Goal: Transaction & Acquisition: Download file/media

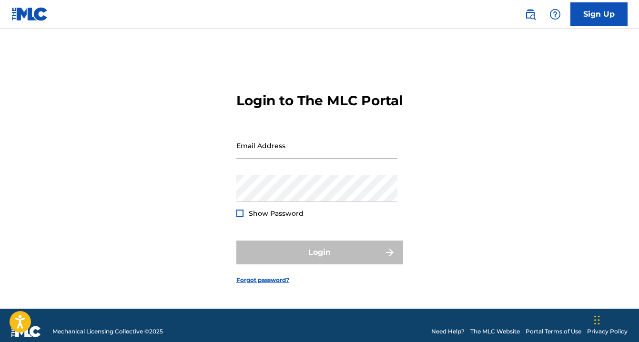
click at [264, 157] on input "Email Address" at bounding box center [316, 145] width 161 height 27
click at [293, 159] on input "[EMAIL_ADDRESS][DOMAIN_NAME]" at bounding box center [316, 145] width 161 height 27
type input "[EMAIL_ADDRESS][DOMAIN_NAME]"
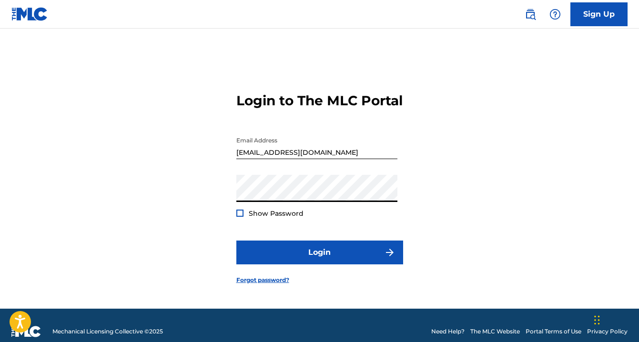
click at [236, 241] on button "Login" at bounding box center [319, 253] width 167 height 24
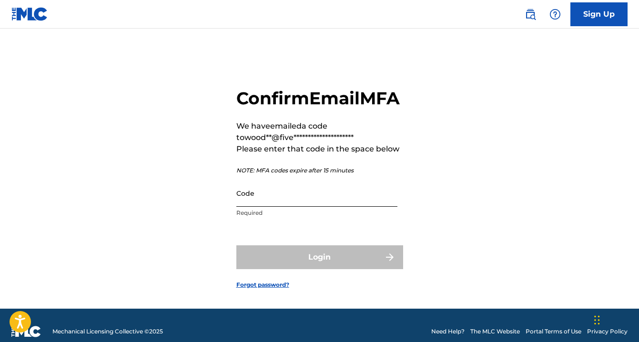
click at [305, 207] on input "Code" at bounding box center [316, 193] width 161 height 27
paste input "256773"
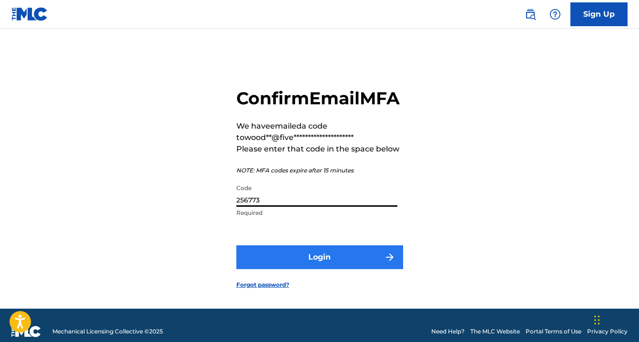
type input "256773"
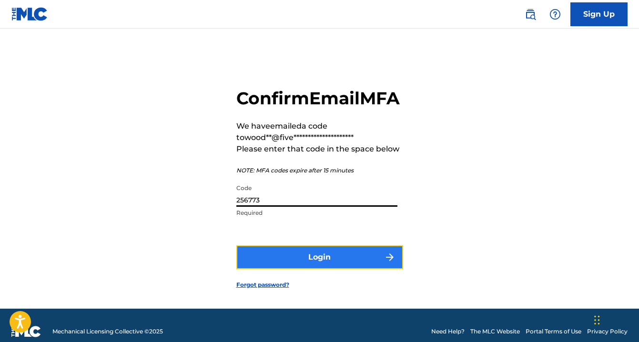
click at [305, 269] on button "Login" at bounding box center [319, 257] width 167 height 24
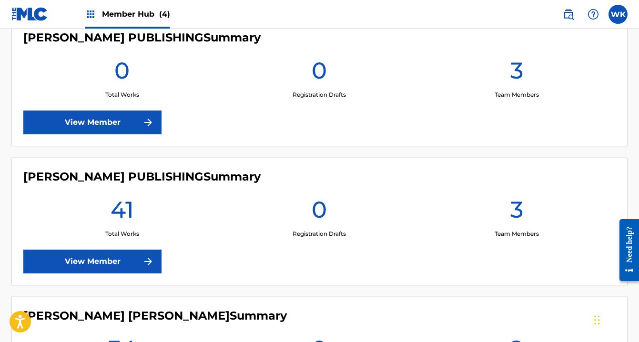
scroll to position [274, 0]
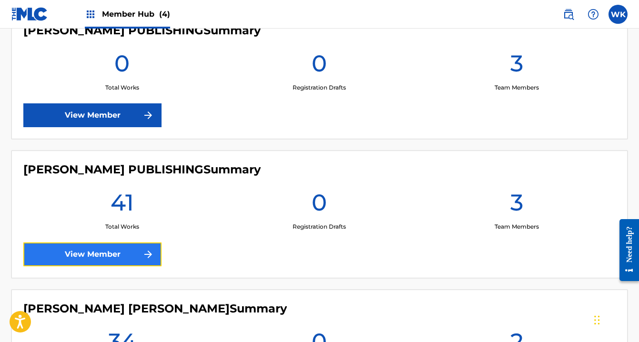
click at [118, 250] on link "View Member" at bounding box center [92, 255] width 138 height 24
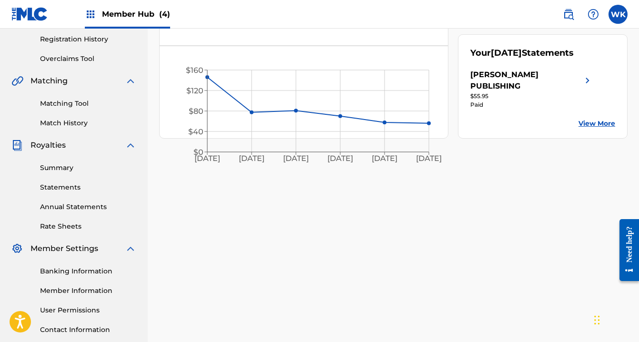
scroll to position [179, 0]
click at [60, 170] on link "Summary" at bounding box center [88, 168] width 96 height 10
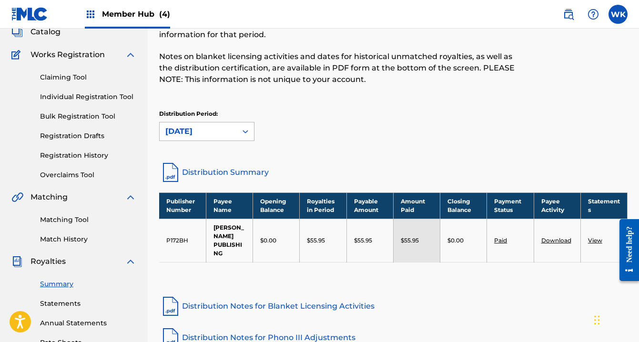
scroll to position [63, 0]
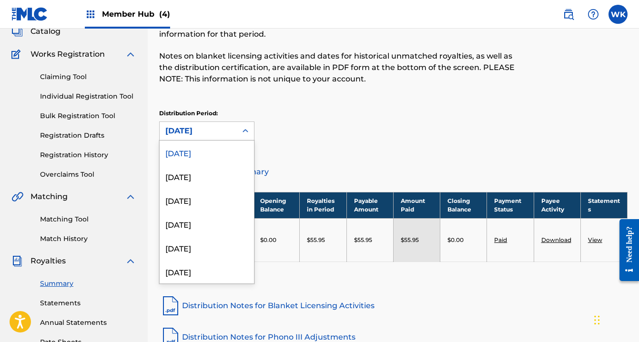
click at [207, 132] on div "[DATE]" at bounding box center [198, 130] width 66 height 11
click at [193, 203] on div "[DATE]" at bounding box center [207, 200] width 94 height 24
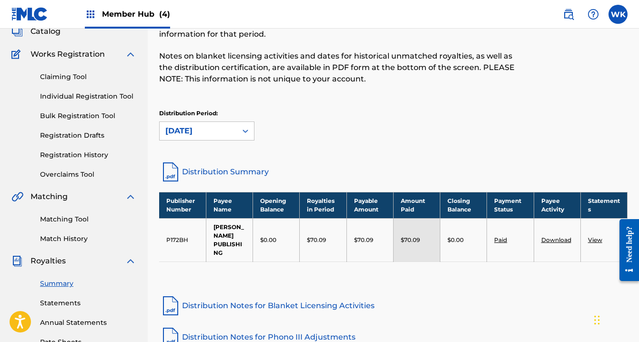
click at [559, 236] on link "Download" at bounding box center [556, 239] width 30 height 7
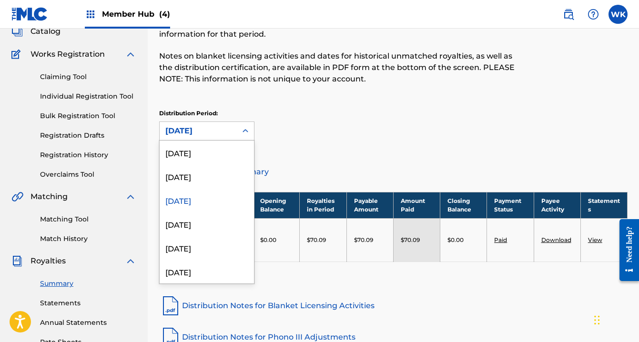
click at [203, 137] on div "[DATE]" at bounding box center [198, 131] width 77 height 18
click at [192, 179] on div "[DATE]" at bounding box center [207, 176] width 94 height 24
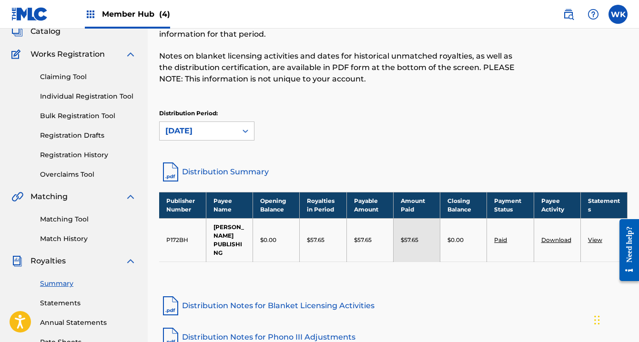
click at [206, 128] on div "[DATE]" at bounding box center [198, 130] width 66 height 11
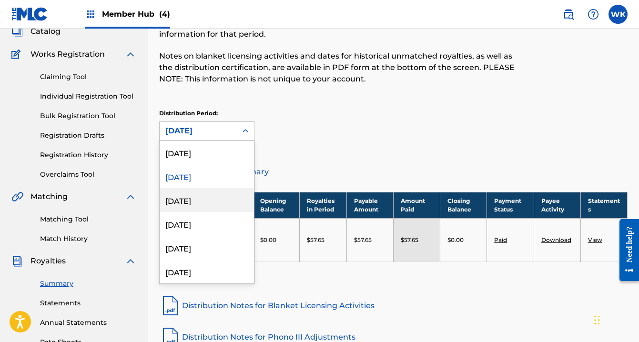
click at [185, 195] on div "[DATE]" at bounding box center [207, 200] width 94 height 24
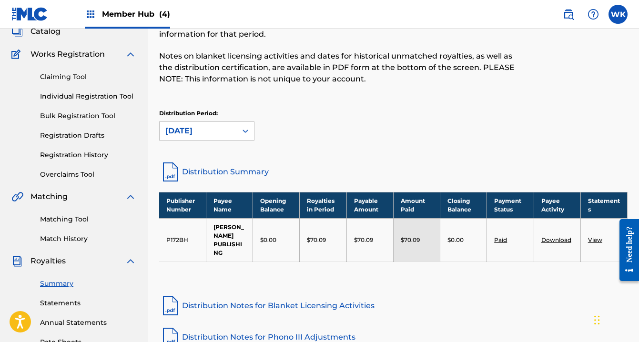
click at [211, 128] on div "[DATE]" at bounding box center [198, 130] width 66 height 11
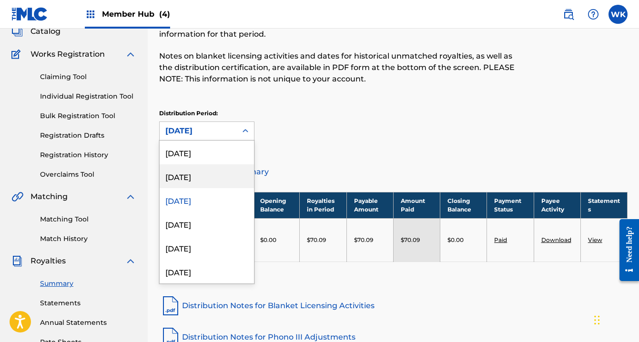
click at [203, 175] on div "[DATE]" at bounding box center [207, 176] width 94 height 24
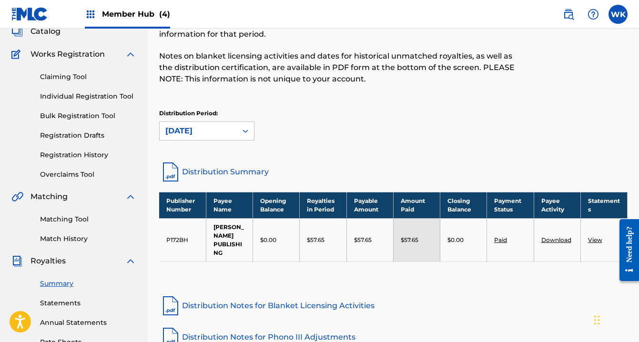
click at [555, 236] on link "Download" at bounding box center [556, 239] width 30 height 7
click at [180, 136] on div "[DATE]" at bounding box center [198, 130] width 66 height 11
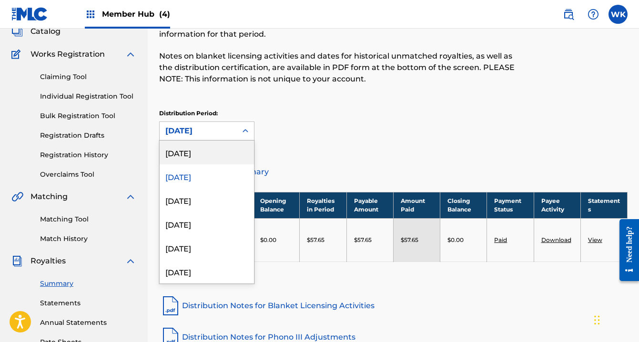
click at [184, 156] on div "[DATE]" at bounding box center [207, 153] width 94 height 24
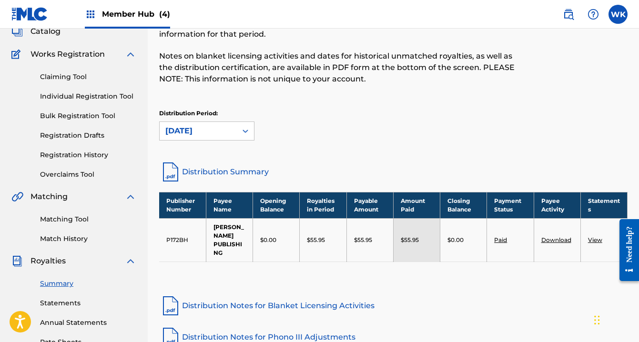
click at [567, 231] on td "Download" at bounding box center [557, 239] width 47 height 43
click at [563, 236] on link "Download" at bounding box center [556, 239] width 30 height 7
click at [226, 135] on div "[DATE]" at bounding box center [198, 130] width 66 height 11
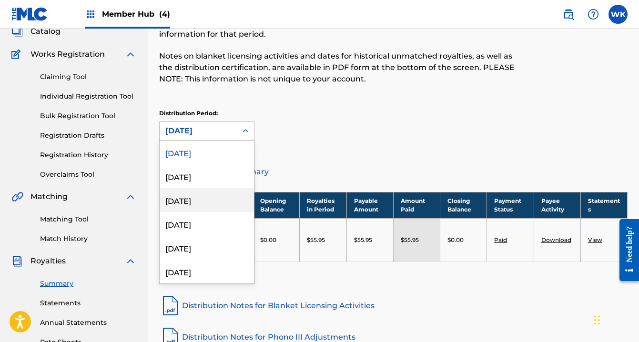
click at [213, 202] on div "[DATE]" at bounding box center [207, 200] width 94 height 24
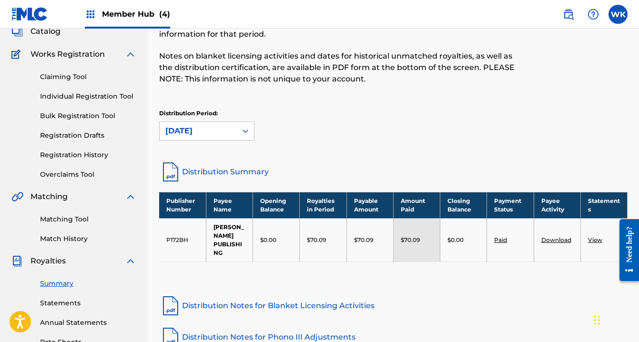
click at [552, 236] on link "Download" at bounding box center [556, 239] width 30 height 7
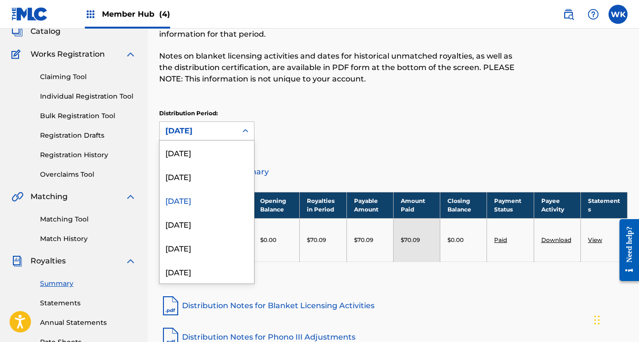
click at [194, 133] on div "[DATE]" at bounding box center [198, 130] width 66 height 11
click at [193, 179] on div "[DATE]" at bounding box center [207, 176] width 94 height 24
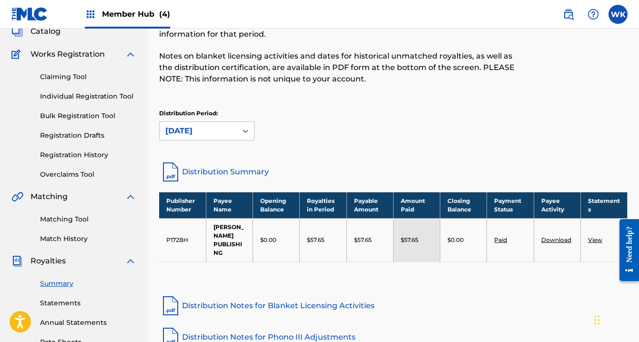
click at [557, 236] on link "Download" at bounding box center [556, 239] width 30 height 7
click at [195, 132] on div "[DATE]" at bounding box center [198, 130] width 66 height 11
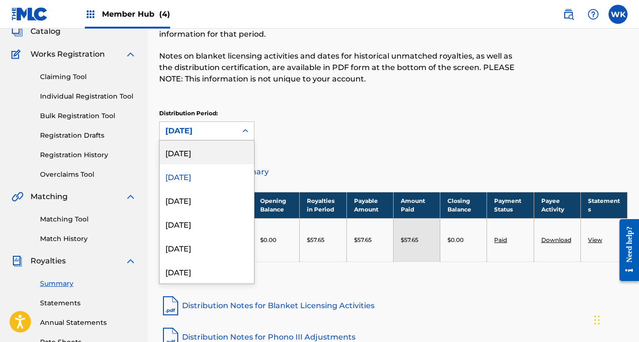
click at [194, 150] on div "[DATE]" at bounding box center [207, 153] width 94 height 24
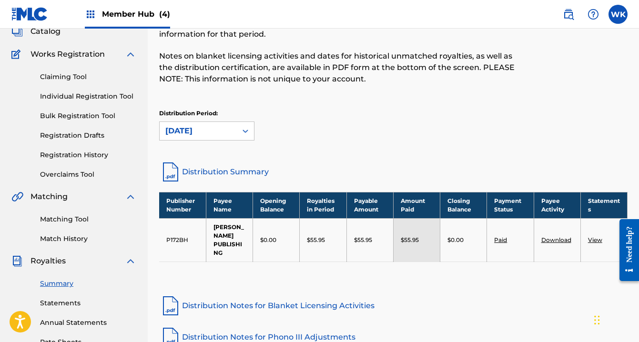
click at [553, 236] on link "Download" at bounding box center [556, 239] width 30 height 7
